Goal: Task Accomplishment & Management: Manage account settings

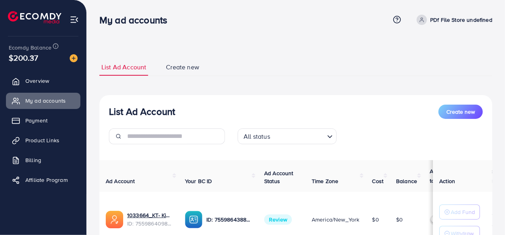
scroll to position [71, 0]
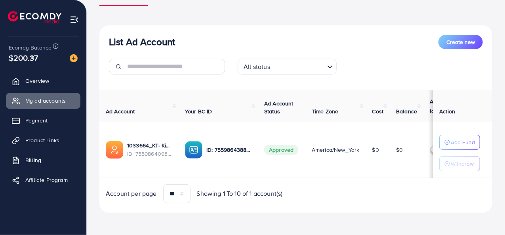
drag, startPoint x: 293, startPoint y: 150, endPoint x: 266, endPoint y: 150, distance: 26.5
click at [266, 150] on span "Approved" at bounding box center [281, 150] width 34 height 10
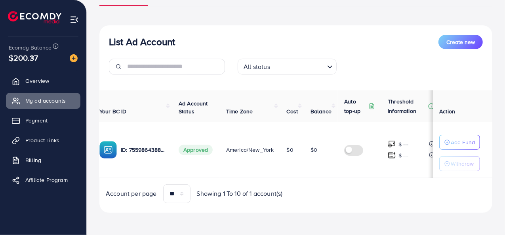
scroll to position [0, 0]
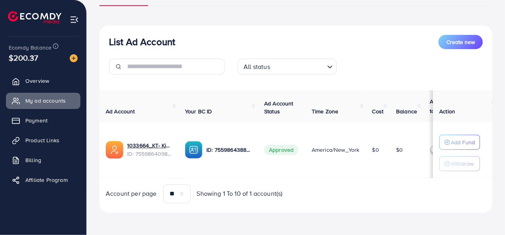
drag, startPoint x: 302, startPoint y: 176, endPoint x: 323, endPoint y: 180, distance: 21.5
click at [323, 180] on div "Ad Account Your BC ID Ad Account Status Time Zone Cost Balance Auto top-up Thre…" at bounding box center [295, 146] width 393 height 113
click at [343, 224] on div "List Ad Account Create new List Ad Account Create new All status Loading... Ad …" at bounding box center [296, 82] width 418 height 305
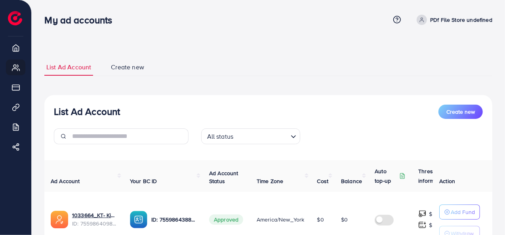
click at [468, 22] on p "PDf File Store undefined" at bounding box center [461, 20] width 62 height 10
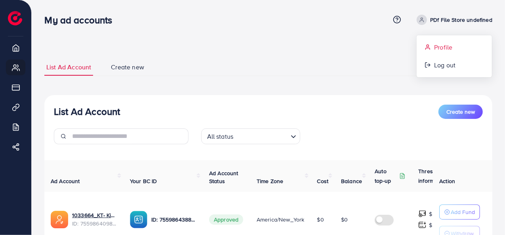
click at [446, 44] on span "Profile" at bounding box center [443, 47] width 18 height 10
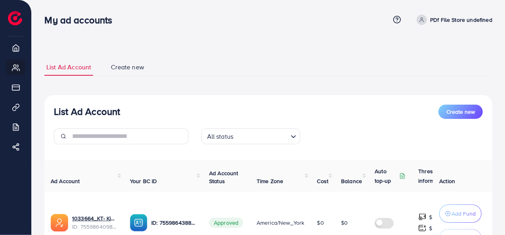
select select "**********"
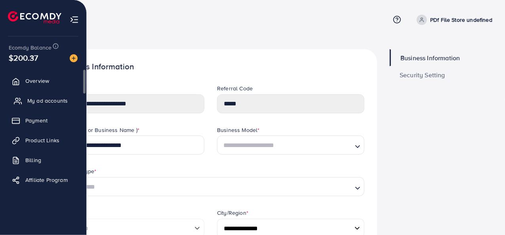
click at [32, 101] on span "My ad accounts" at bounding box center [47, 101] width 40 height 8
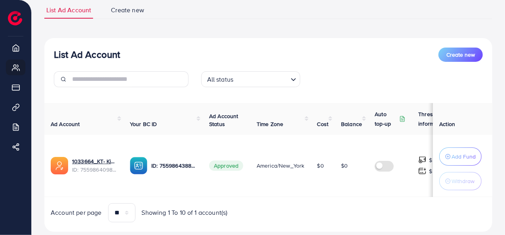
scroll to position [77, 0]
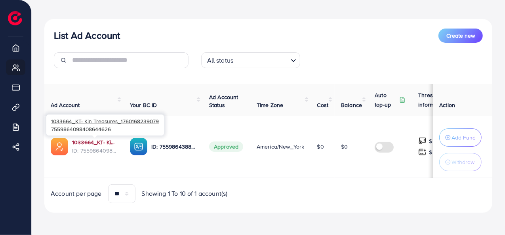
click at [99, 143] on link "1033664_KT- Kin Treasures_1760168239079" at bounding box center [94, 142] width 45 height 8
